Goal: Transaction & Acquisition: Book appointment/travel/reservation

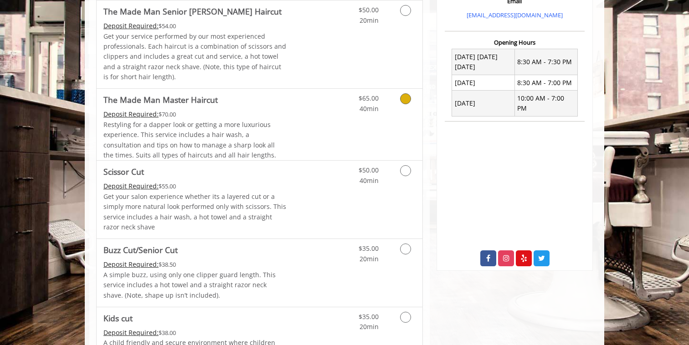
scroll to position [345, 0]
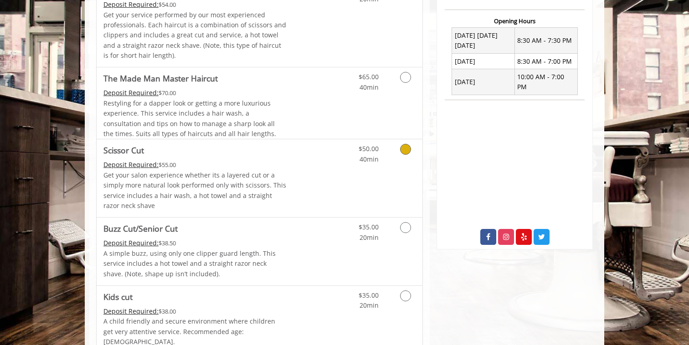
click at [407, 153] on icon "Grooming services" at bounding box center [405, 149] width 11 height 11
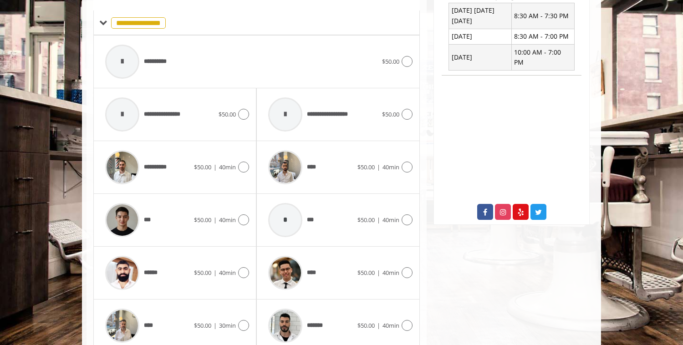
scroll to position [408, 0]
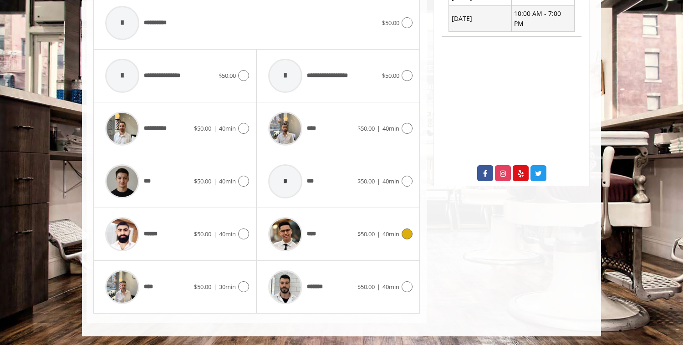
click at [405, 233] on icon at bounding box center [407, 234] width 11 height 11
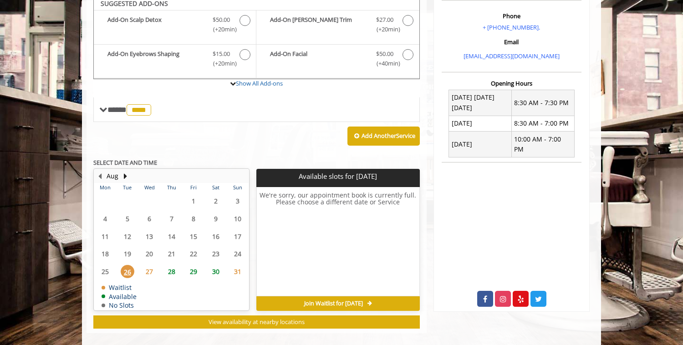
scroll to position [278, 0]
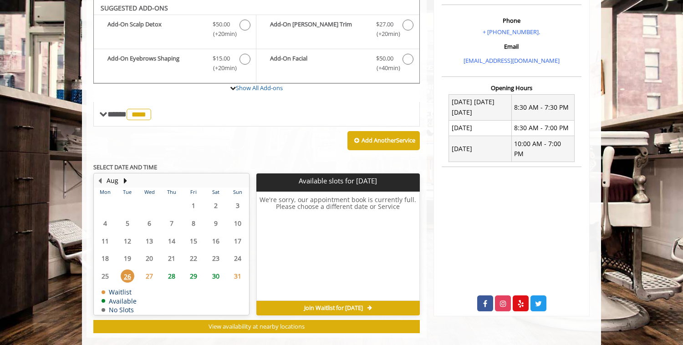
click at [174, 276] on span "28" at bounding box center [172, 276] width 14 height 13
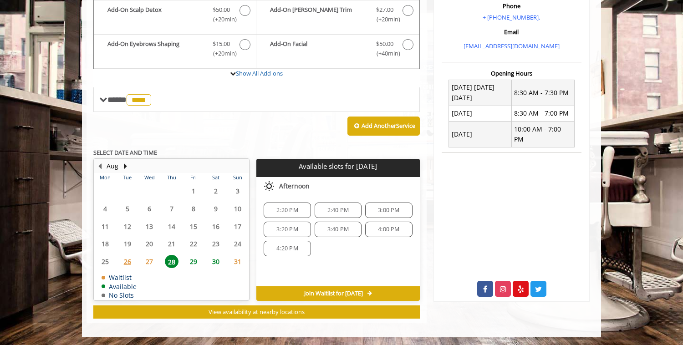
scroll to position [293, 0]
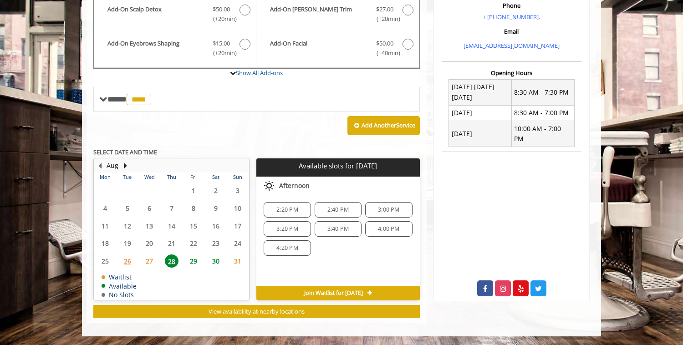
click at [298, 250] on span "4:20 PM" at bounding box center [286, 248] width 21 height 7
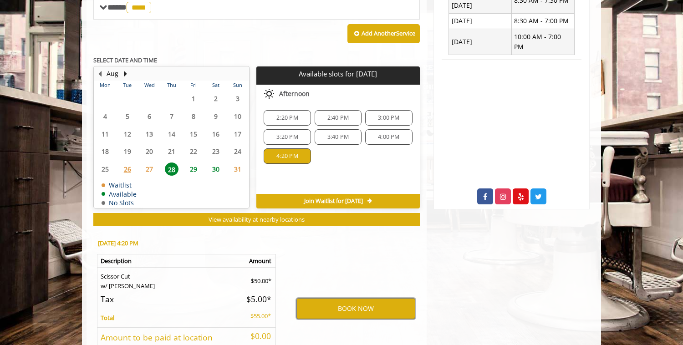
scroll to position [383, 0]
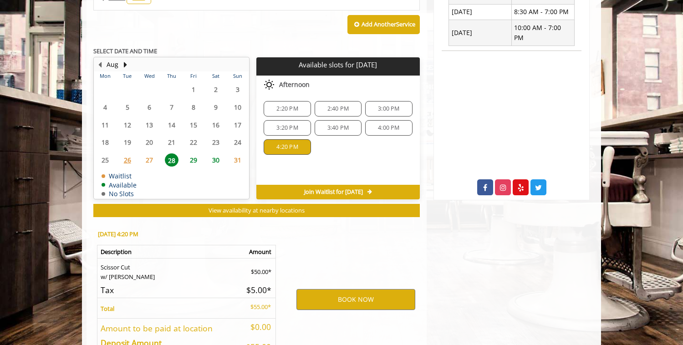
click at [193, 159] on span "29" at bounding box center [194, 159] width 14 height 13
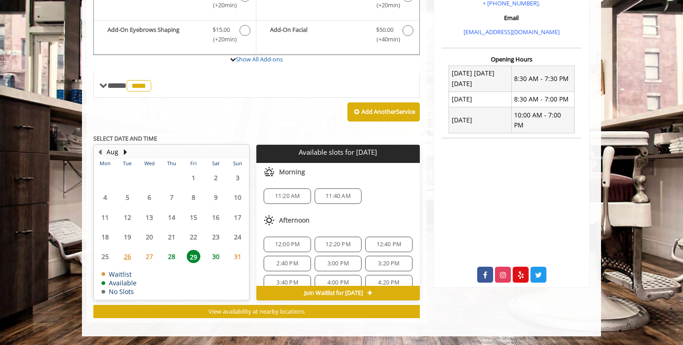
click at [334, 239] on div "12:20 PM" at bounding box center [338, 244] width 47 height 15
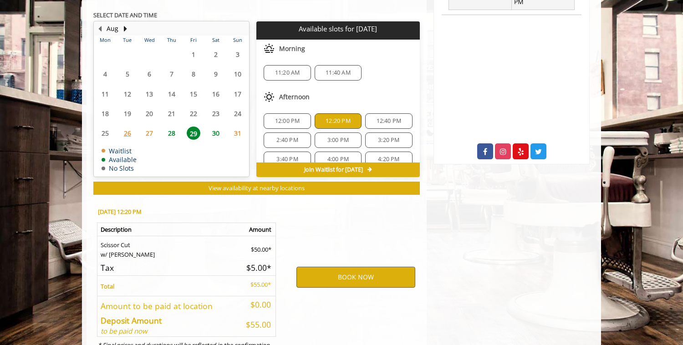
scroll to position [471, 0]
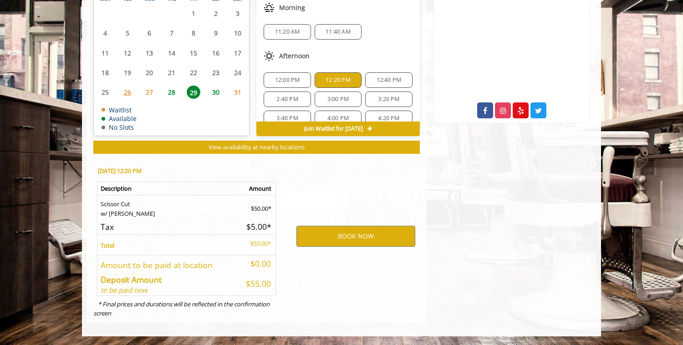
click at [326, 77] on span "12:20 PM" at bounding box center [338, 80] width 25 height 7
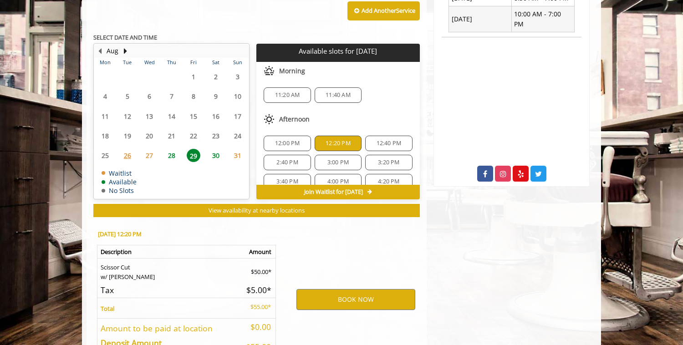
click at [178, 149] on span "28" at bounding box center [172, 155] width 14 height 13
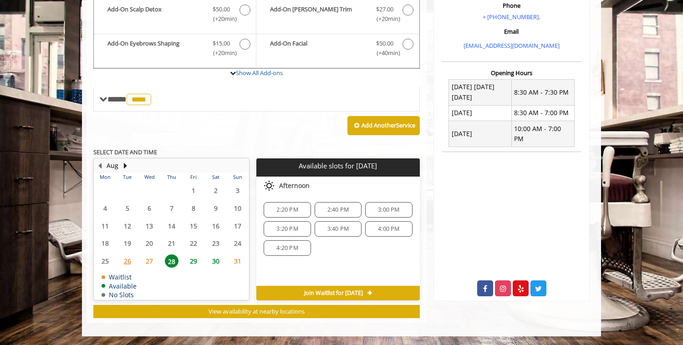
click at [298, 245] on span "4:20 PM" at bounding box center [286, 248] width 21 height 7
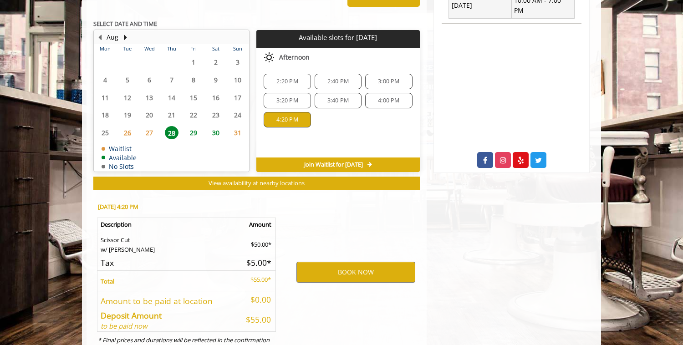
scroll to position [457, 0]
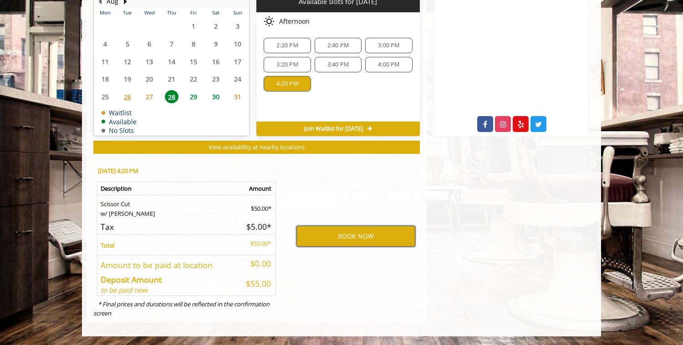
click at [364, 230] on button "BOOK NOW" at bounding box center [356, 236] width 119 height 21
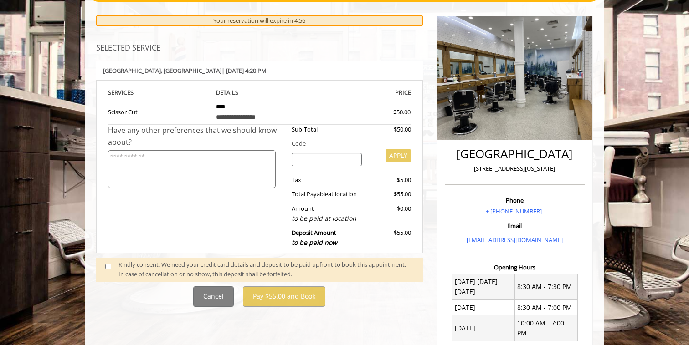
scroll to position [94, 0]
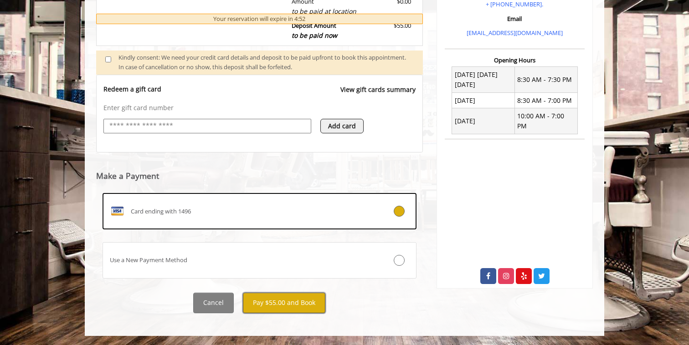
click at [283, 299] on button "Pay $55.00 and Book" at bounding box center [284, 303] width 82 height 20
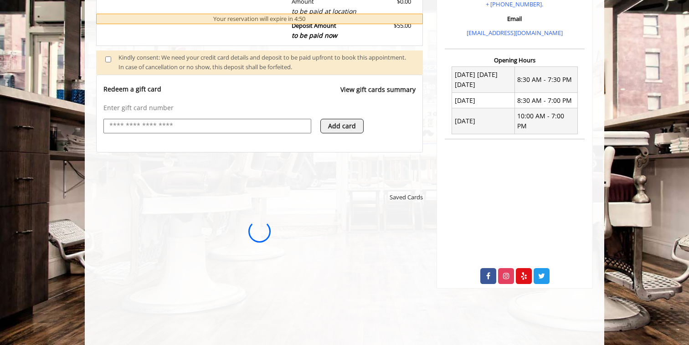
scroll to position [0, 0]
